Goal: Browse casually

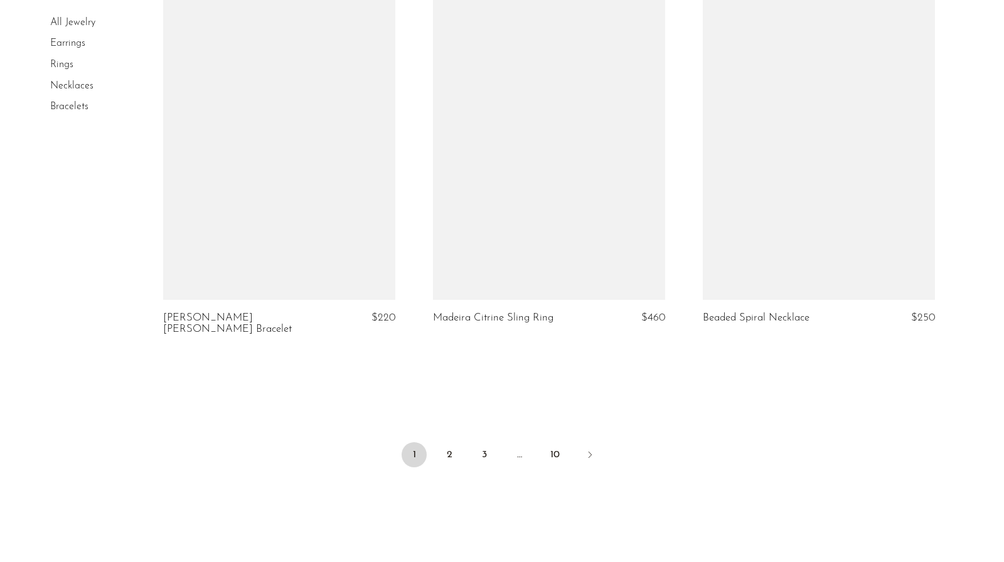
scroll to position [4441, 0]
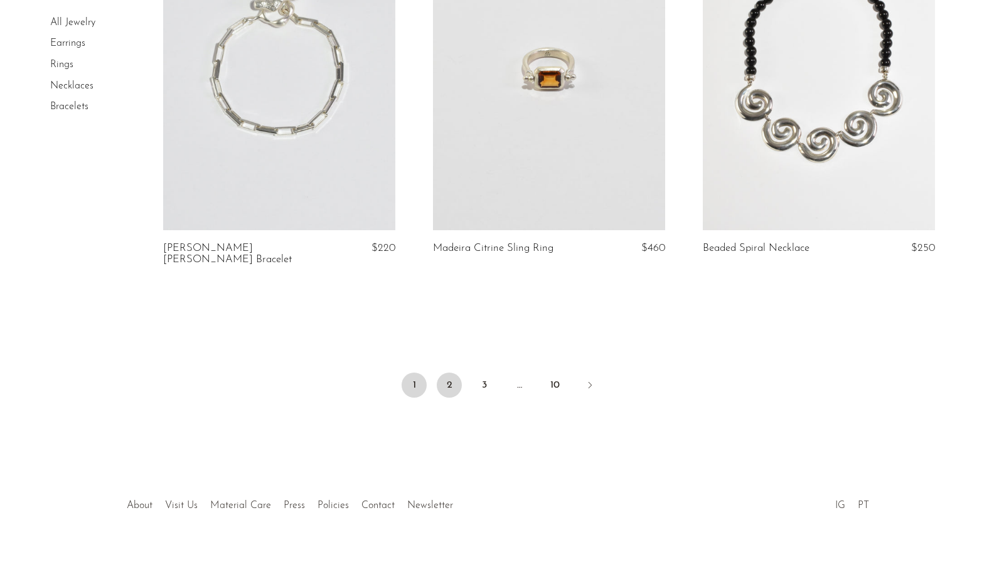
click at [449, 373] on link "2" at bounding box center [449, 385] width 25 height 25
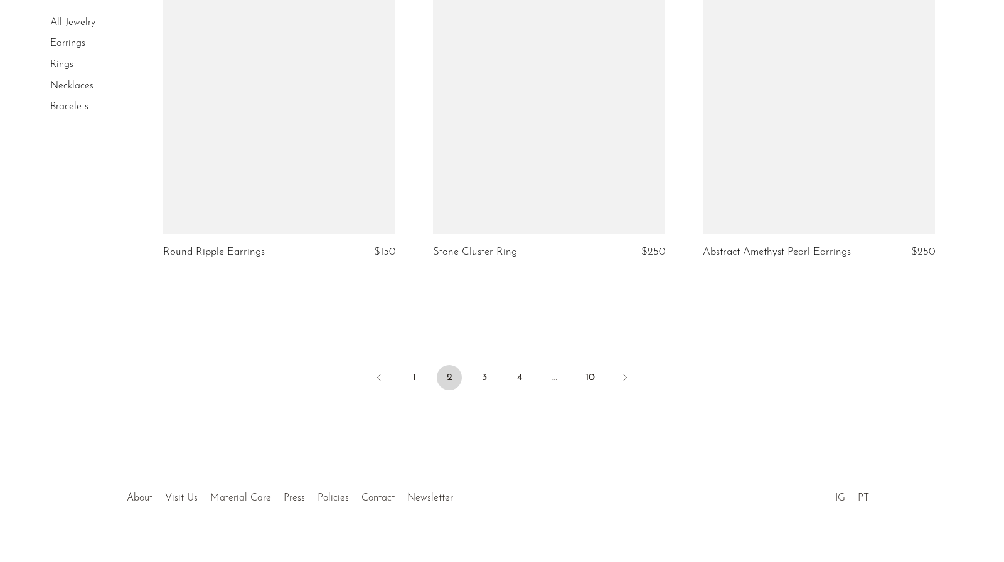
scroll to position [4422, 0]
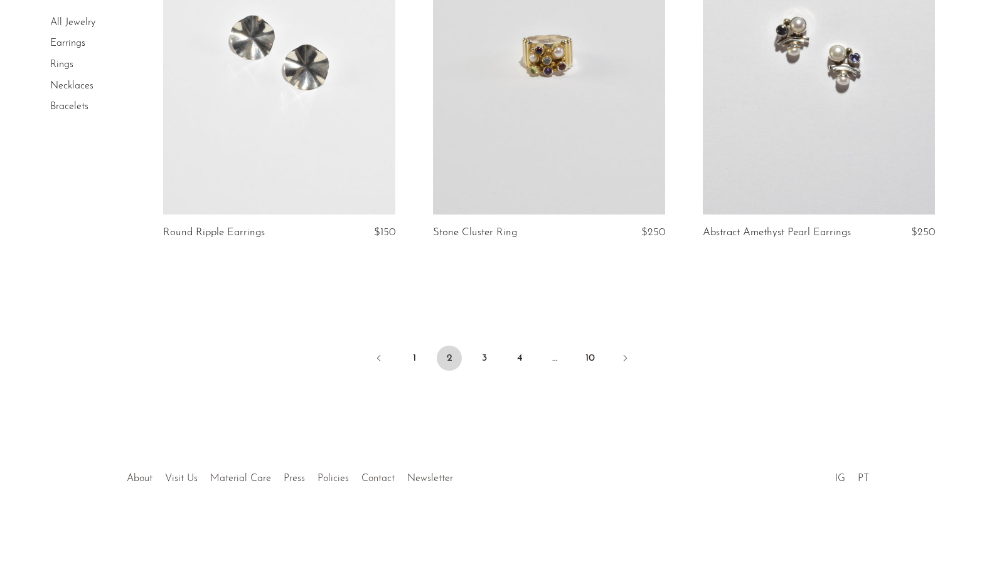
click at [494, 346] on li "3" at bounding box center [484, 360] width 25 height 28
click at [487, 356] on link "3" at bounding box center [484, 358] width 25 height 25
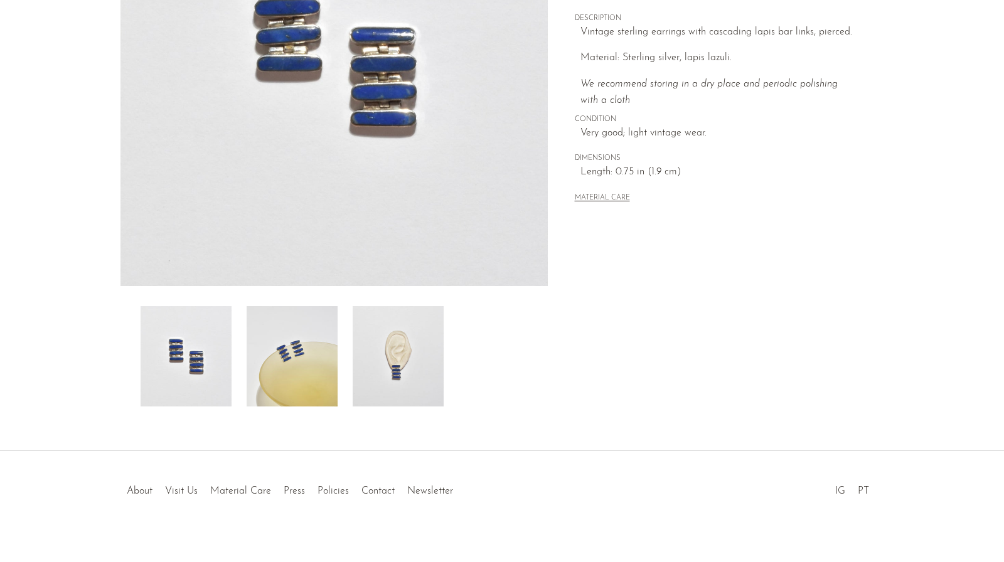
scroll to position [255, 0]
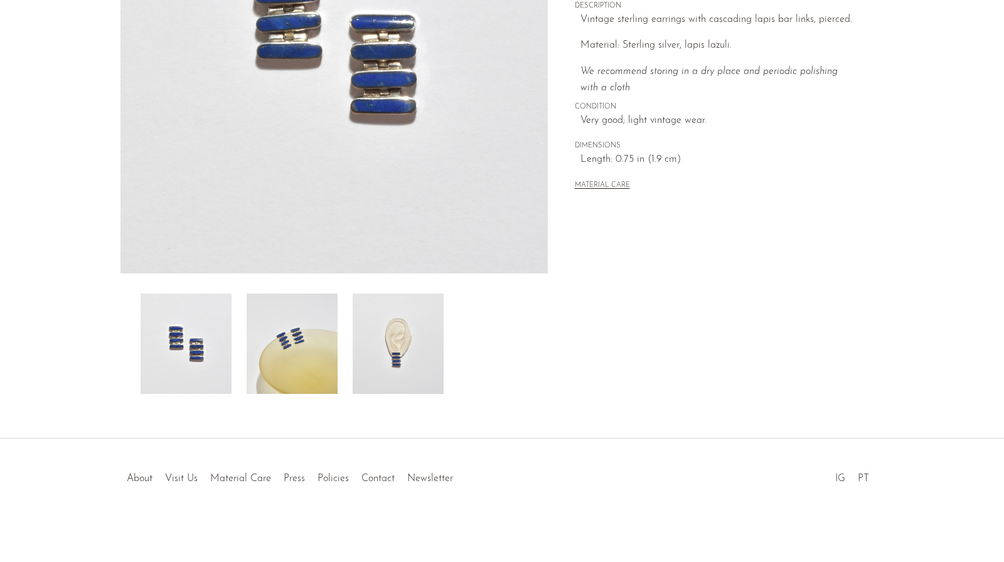
click at [415, 382] on img at bounding box center [398, 344] width 91 height 100
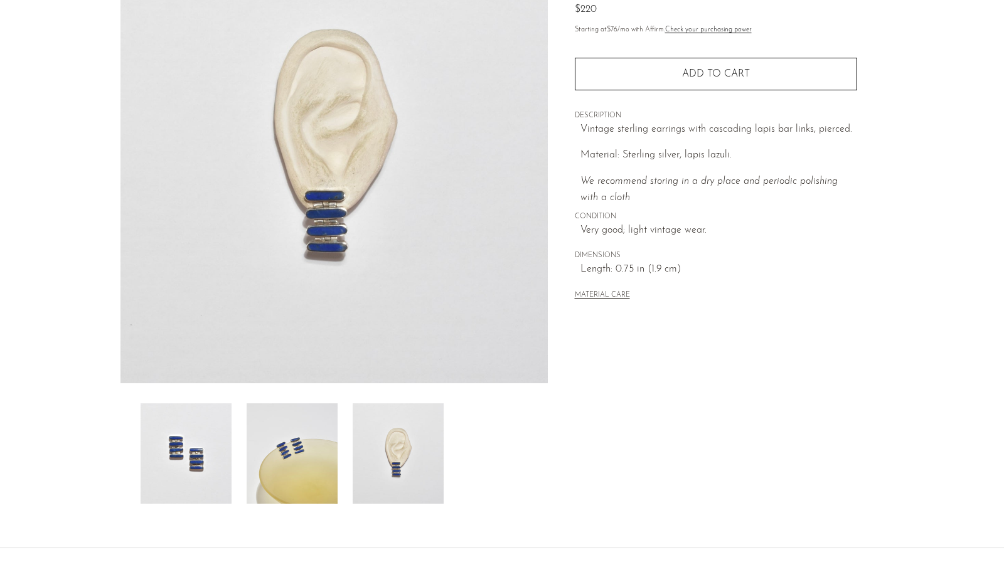
scroll to position [0, 0]
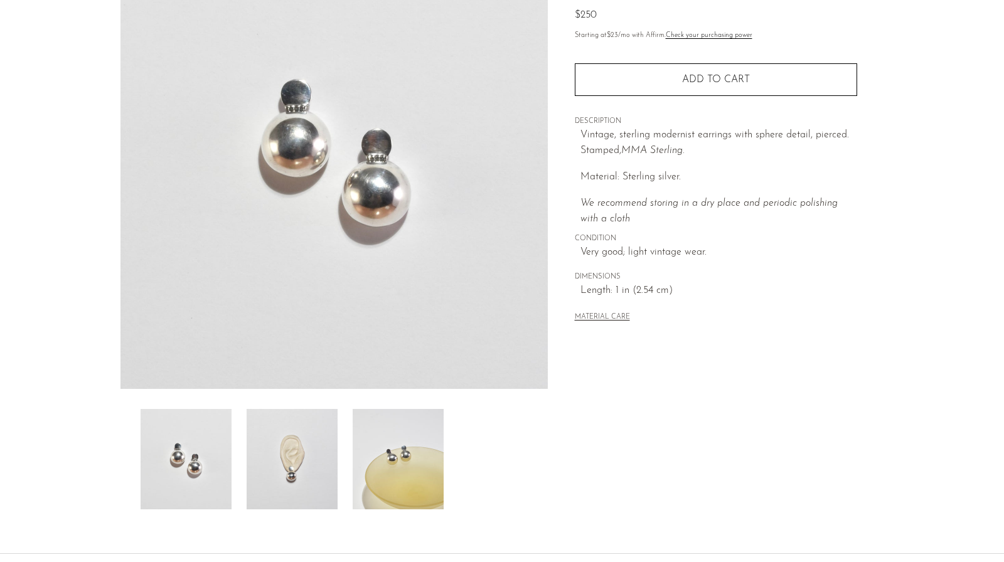
scroll to position [201, 0]
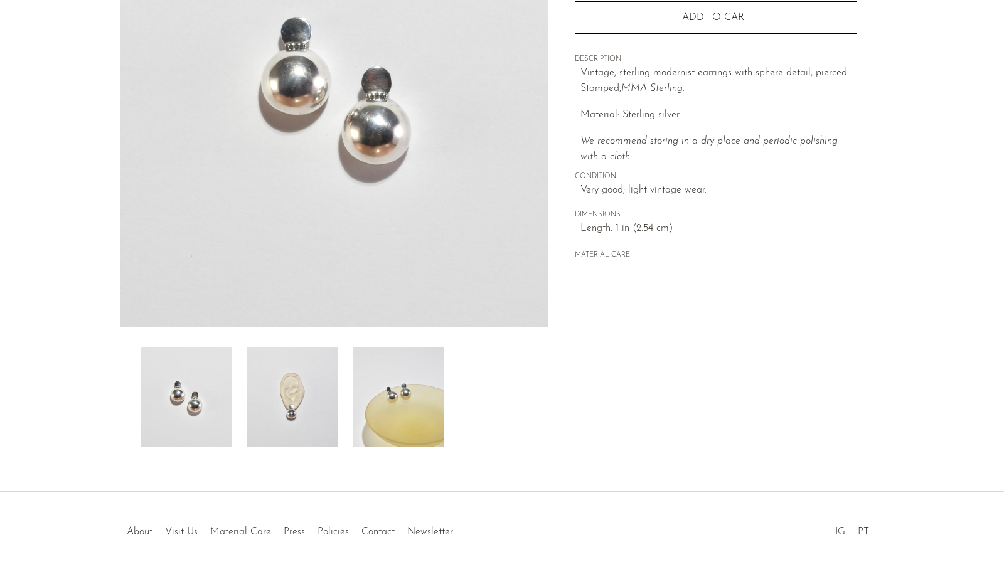
click at [322, 405] on img at bounding box center [292, 397] width 91 height 100
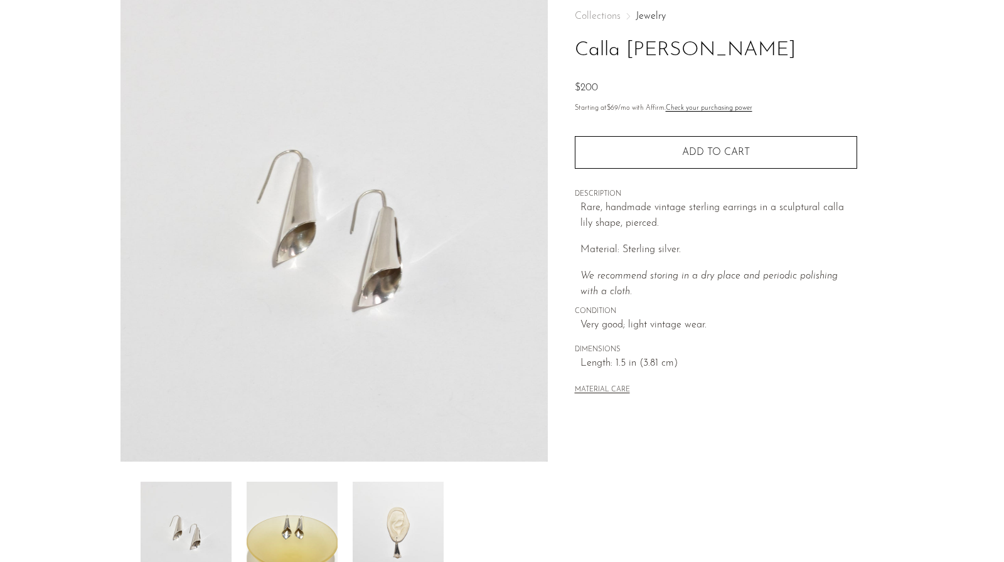
scroll to position [44, 0]
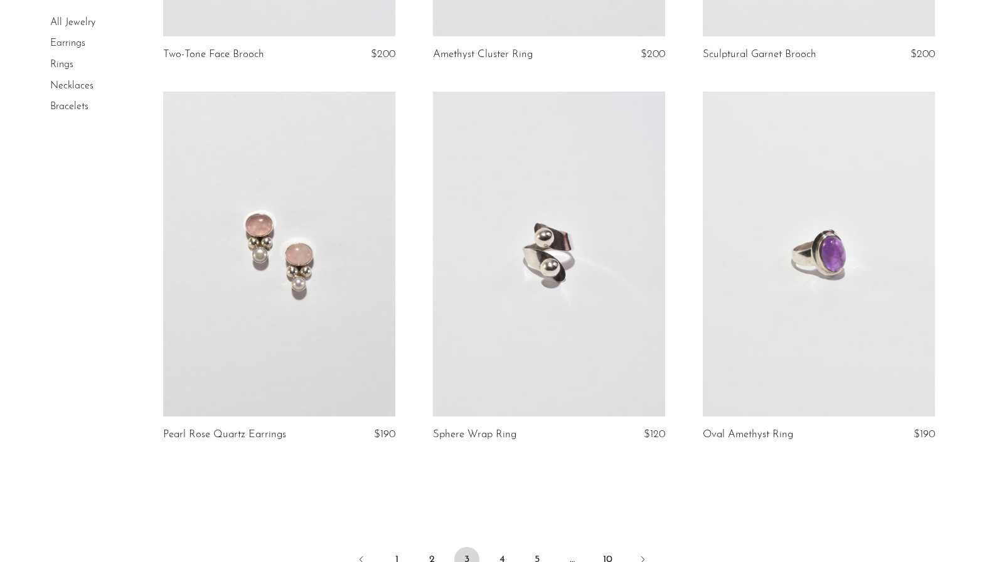
scroll to position [4411, 0]
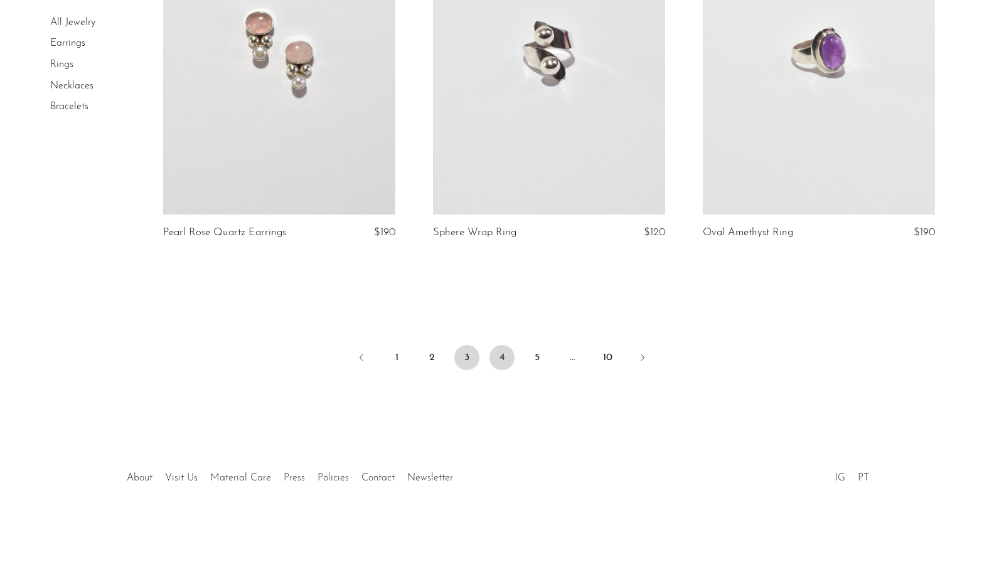
click at [501, 358] on link "4" at bounding box center [501, 357] width 25 height 25
